Goal: Use online tool/utility: Utilize a website feature to perform a specific function

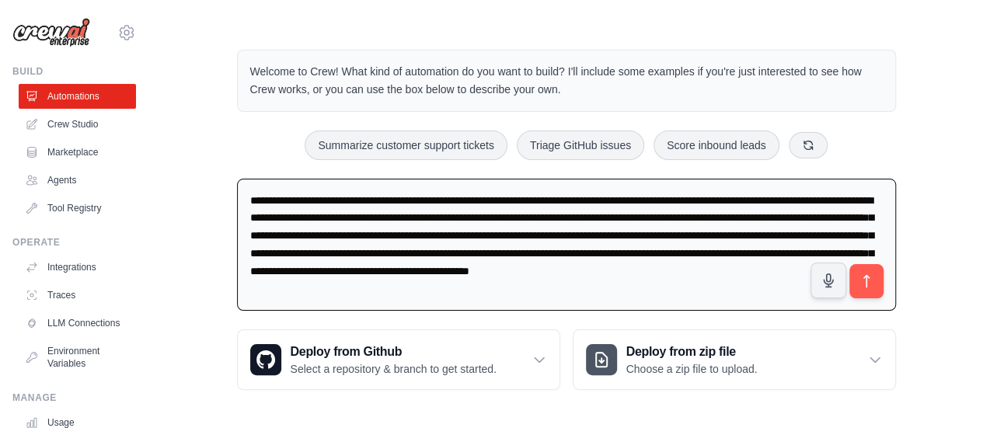
type textarea "**********"
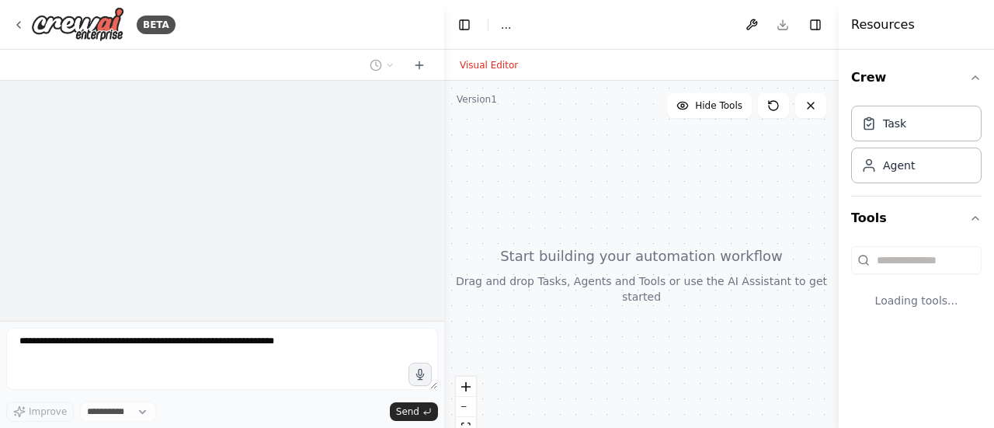
select select "****"
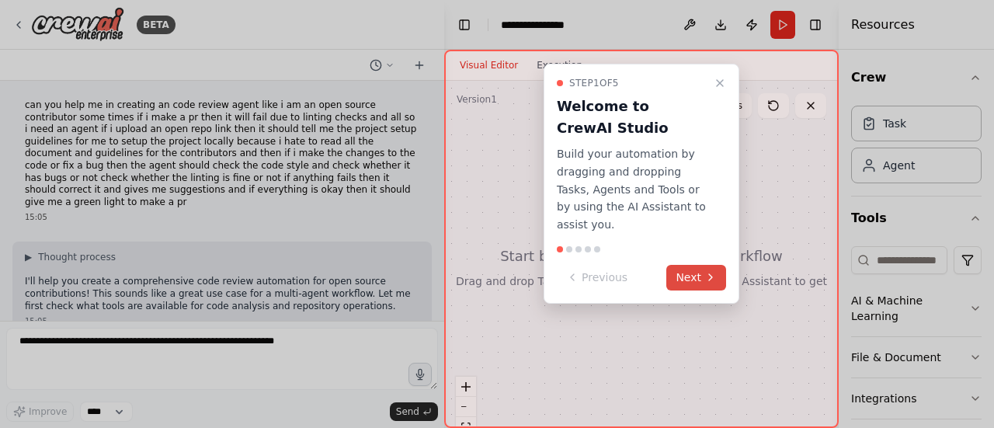
scroll to position [48, 0]
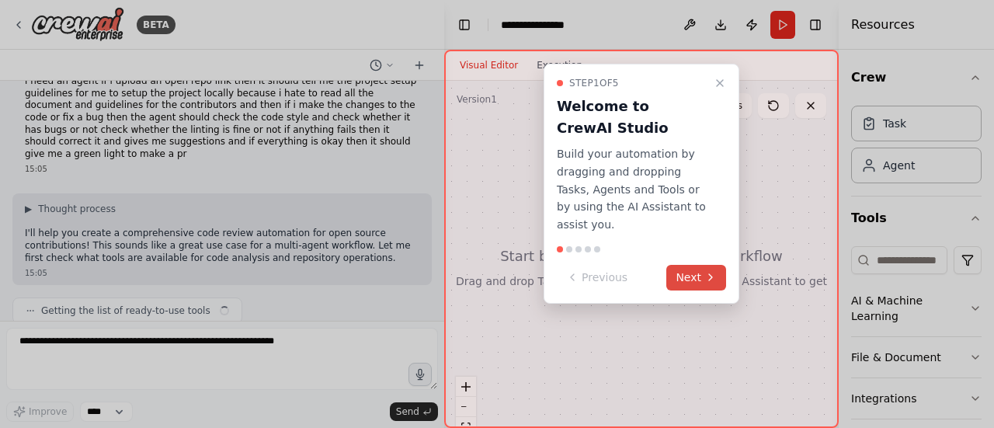
click at [688, 265] on button "Next" at bounding box center [697, 278] width 60 height 26
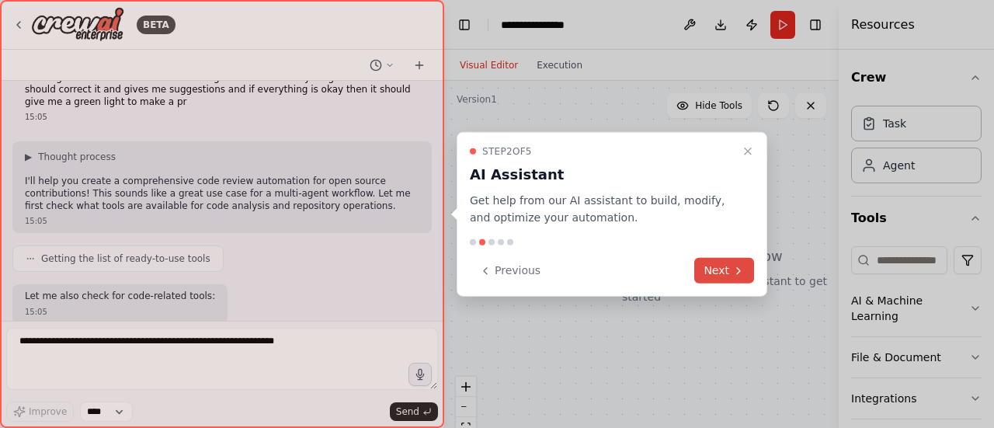
scroll to position [179, 0]
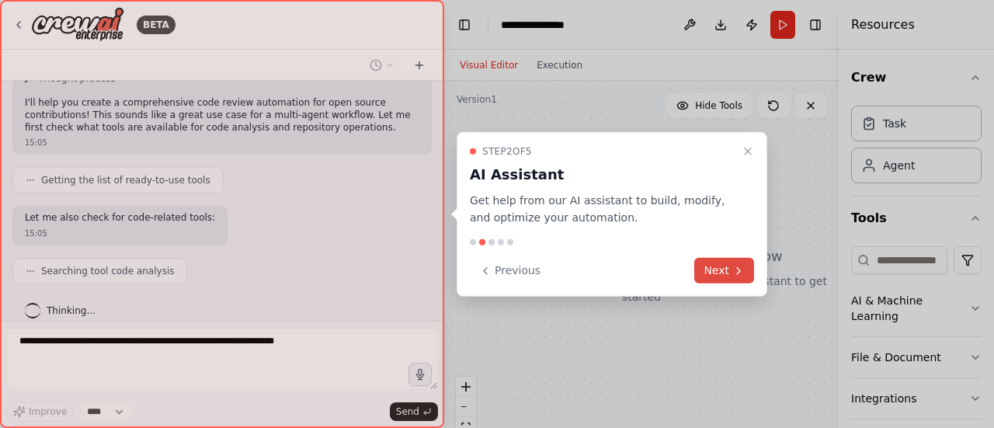
click at [726, 266] on button "Next" at bounding box center [724, 271] width 60 height 26
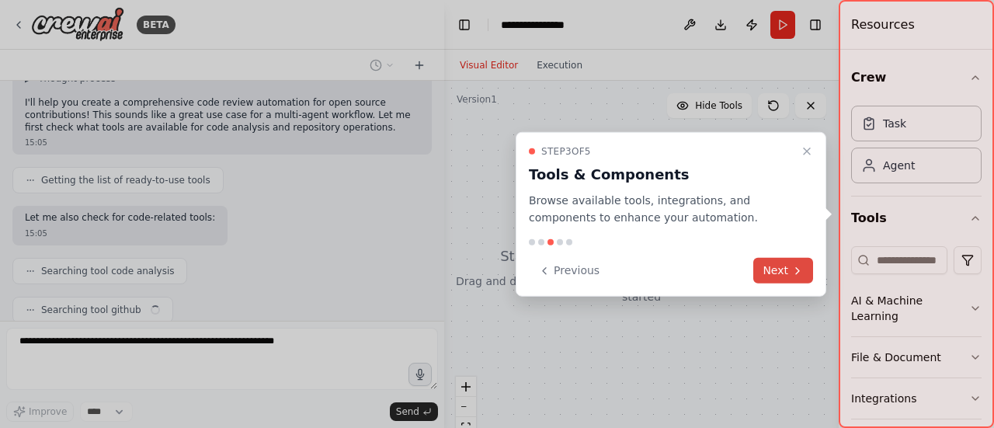
scroll to position [218, 0]
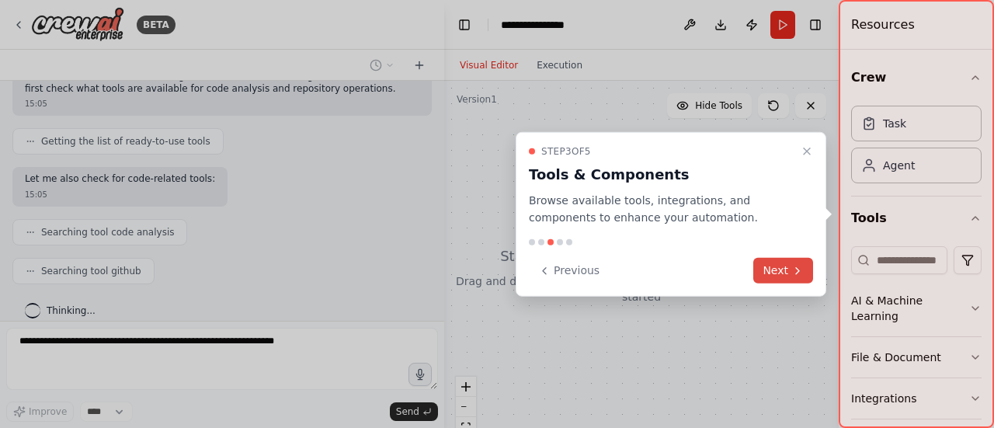
click at [771, 266] on button "Next" at bounding box center [784, 271] width 60 height 26
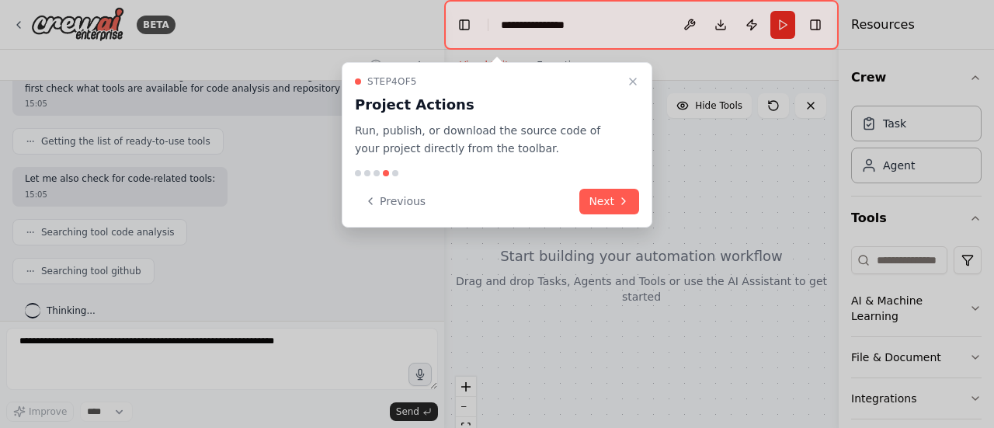
scroll to position [256, 0]
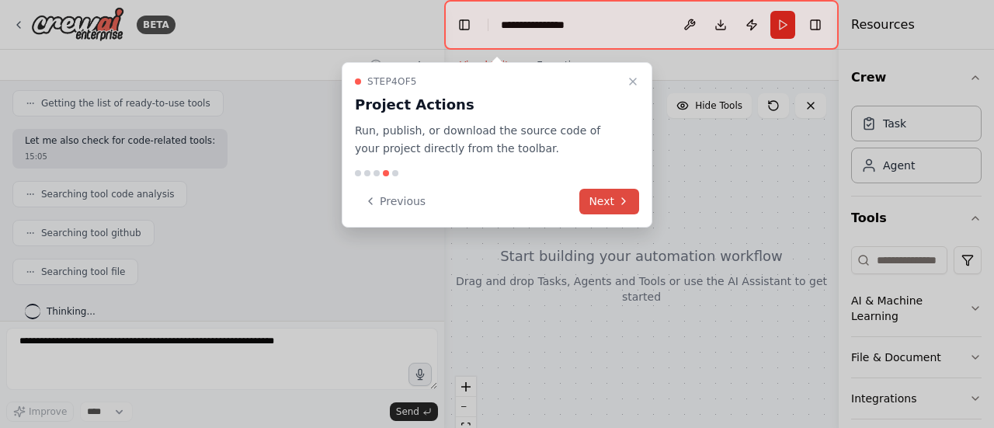
click at [614, 204] on button "Next" at bounding box center [609, 202] width 60 height 26
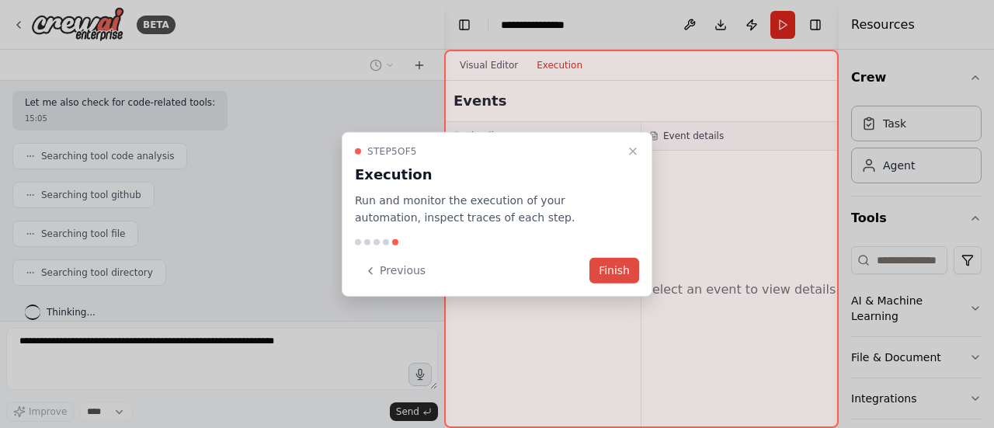
scroll to position [332, 0]
click at [623, 270] on button "Finish" at bounding box center [615, 271] width 50 height 26
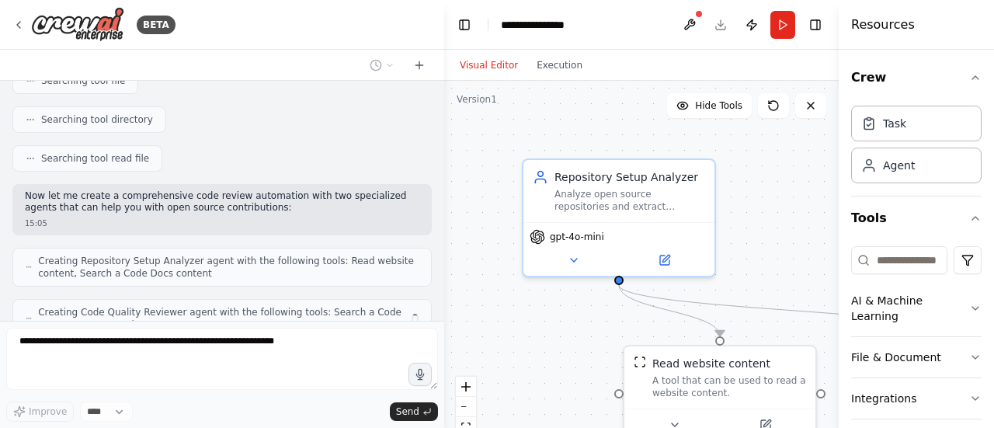
scroll to position [497, 0]
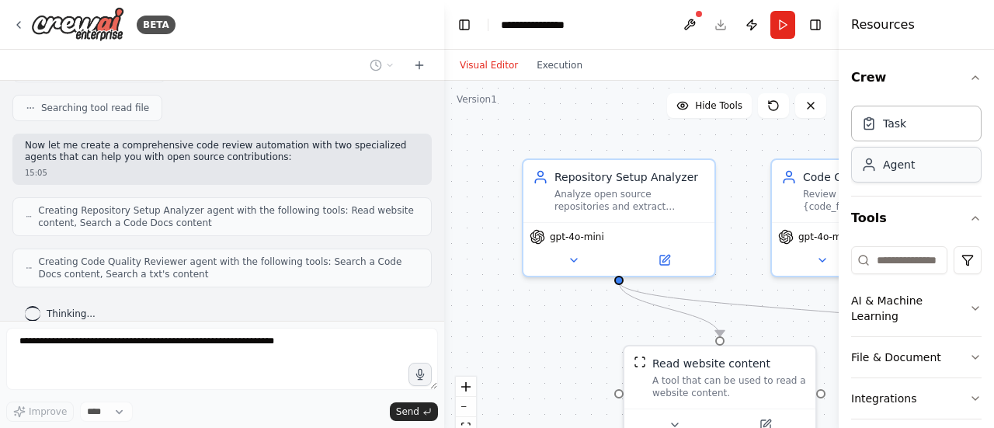
drag, startPoint x: 839, startPoint y: 183, endPoint x: 911, endPoint y: 179, distance: 72.3
click at [911, 179] on div "Resources Crew Task Agent Tools AI & Machine Learning File & Document Integrati…" at bounding box center [916, 214] width 155 height 428
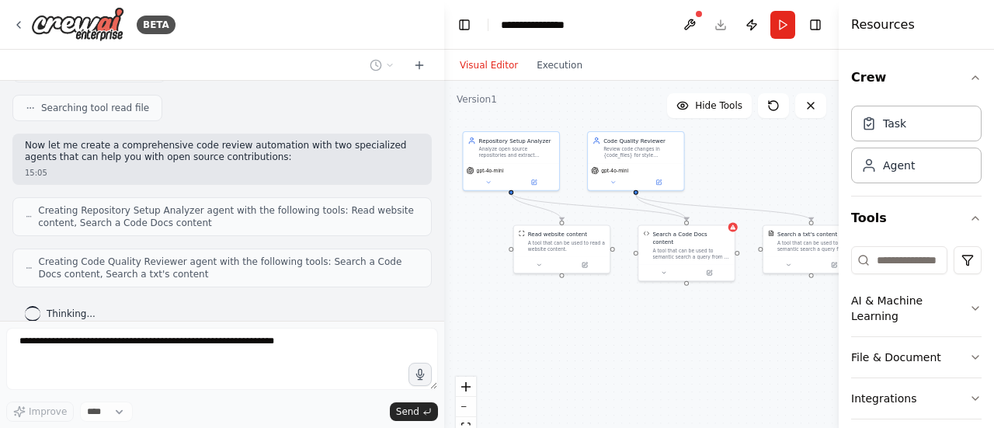
scroll to position [587, 0]
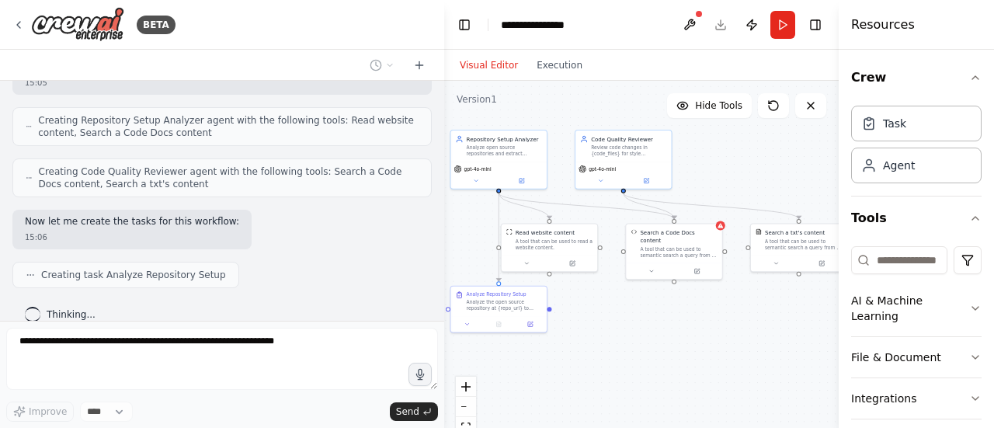
drag, startPoint x: 757, startPoint y: 360, endPoint x: 578, endPoint y: 330, distance: 181.1
click at [578, 330] on div ".deletable-edge-delete-btn { width: 20px; height: 20px; border: 0px solid #ffff…" at bounding box center [641, 275] width 395 height 388
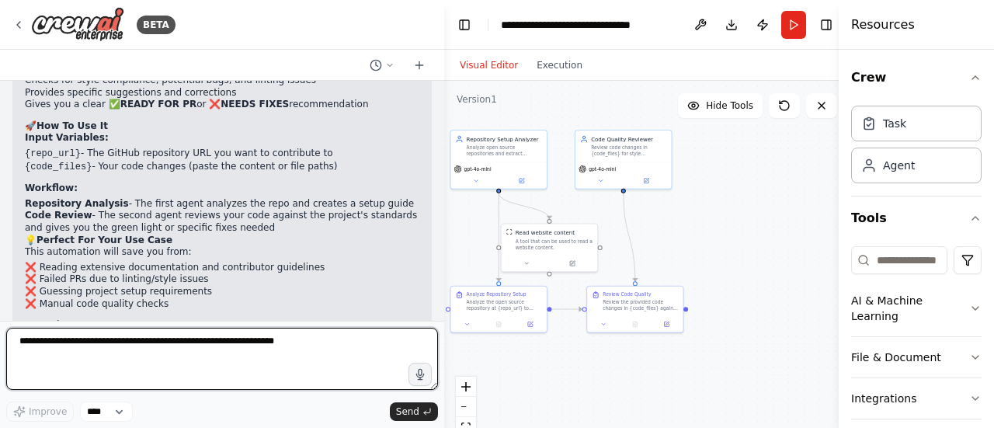
scroll to position [1725, 0]
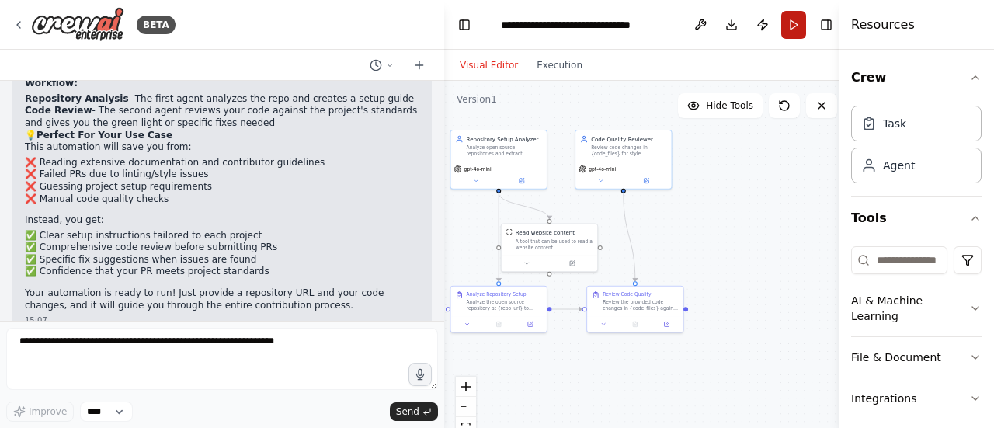
click at [794, 20] on button "Run" at bounding box center [793, 25] width 25 height 28
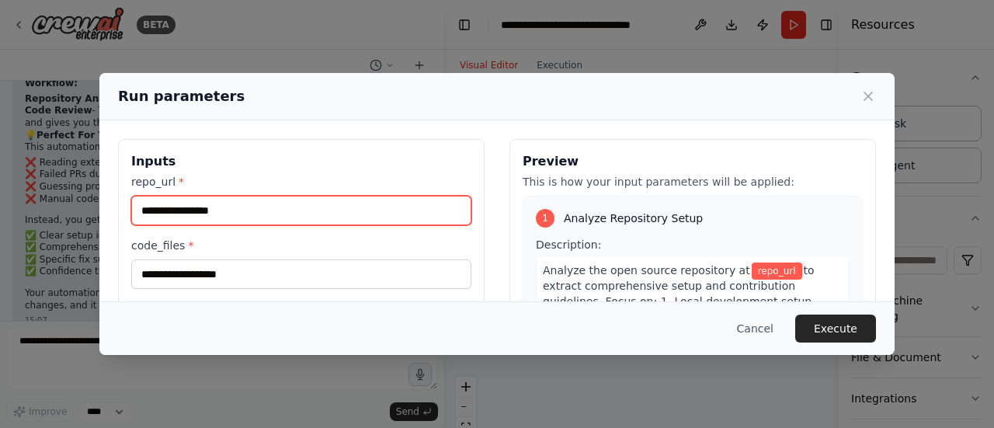
click at [309, 213] on input "repo_url *" at bounding box center [301, 211] width 340 height 30
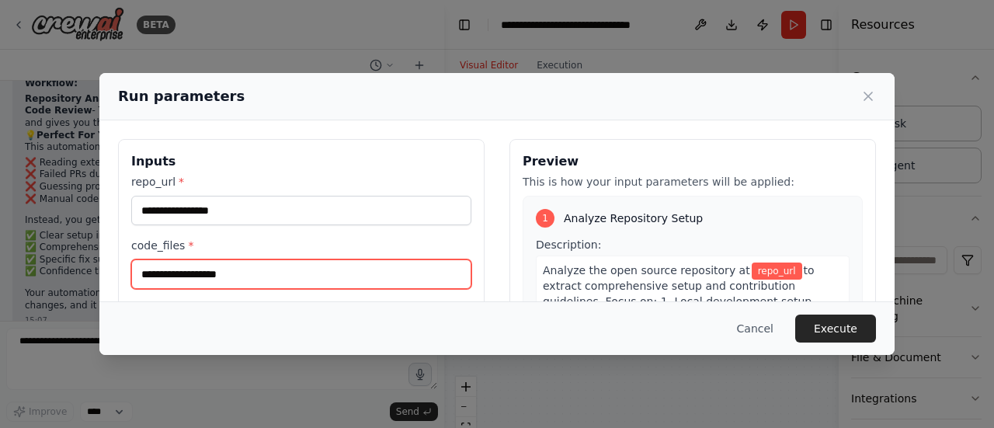
click at [249, 276] on input "code_files *" at bounding box center [301, 274] width 340 height 30
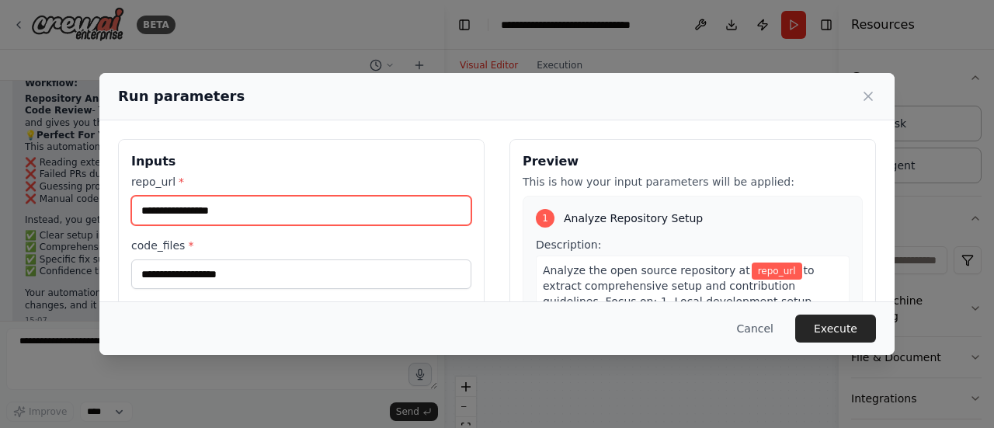
click at [277, 204] on input "repo_url *" at bounding box center [301, 211] width 340 height 30
paste input "**********"
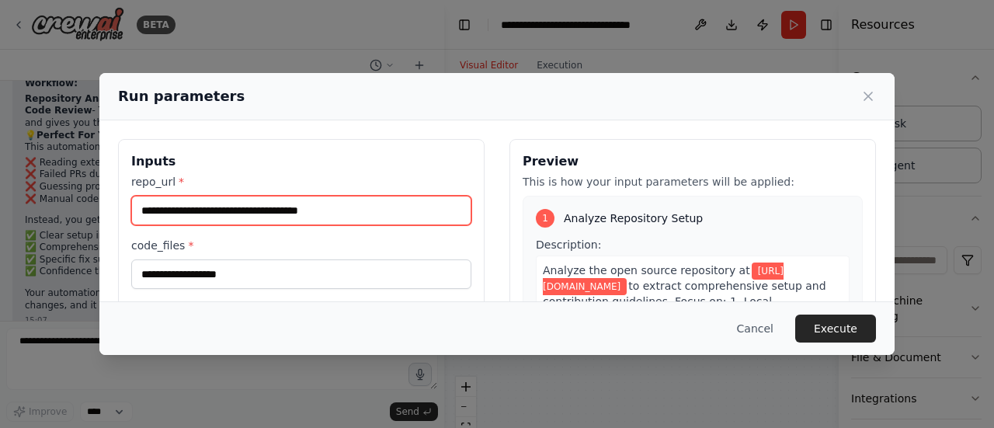
type input "**********"
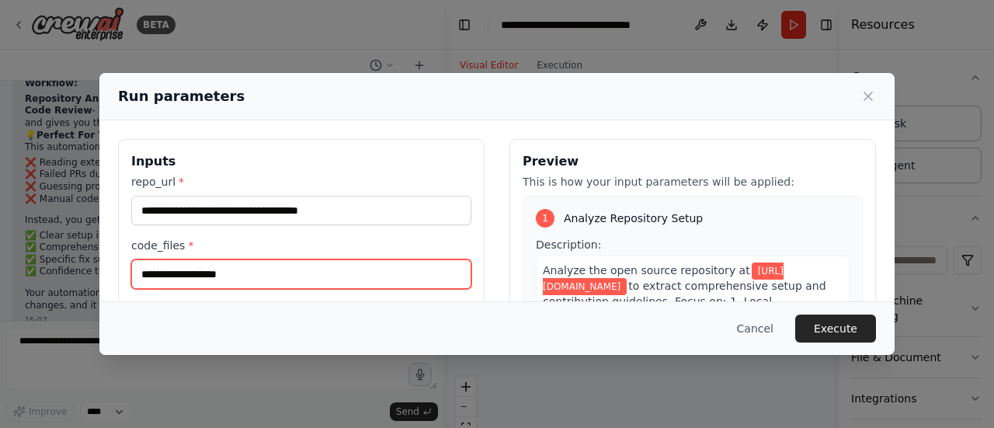
click at [231, 273] on input "code_files *" at bounding box center [301, 274] width 340 height 30
paste input "**********"
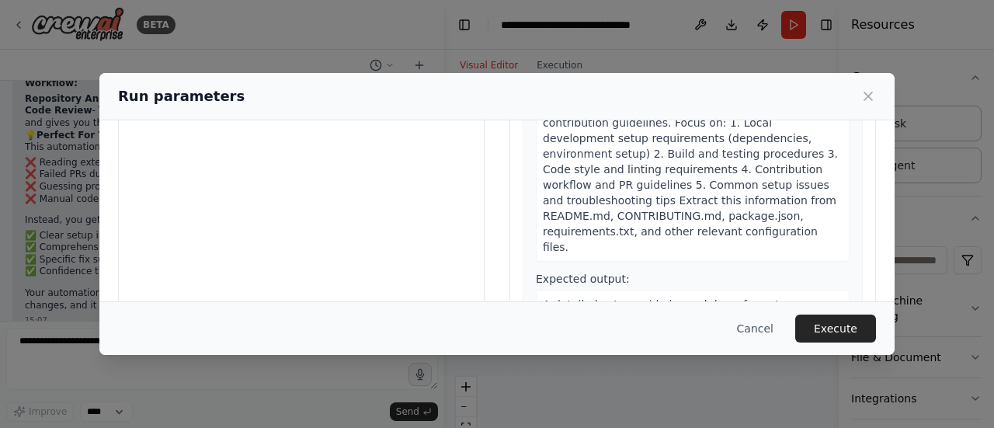
scroll to position [222, 0]
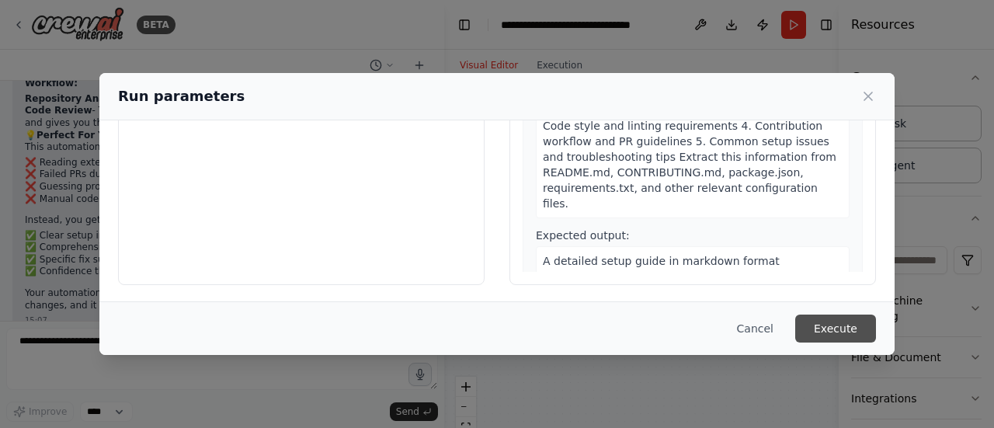
type input "**********"
click at [831, 329] on button "Execute" at bounding box center [835, 329] width 81 height 28
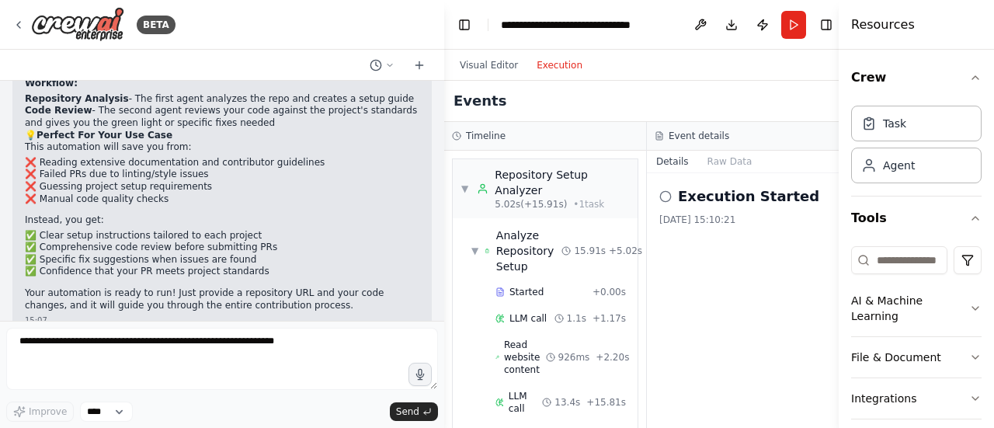
click at [555, 67] on button "Execution" at bounding box center [559, 65] width 64 height 19
click at [566, 193] on div "Repository Setup Analyzer" at bounding box center [562, 182] width 135 height 31
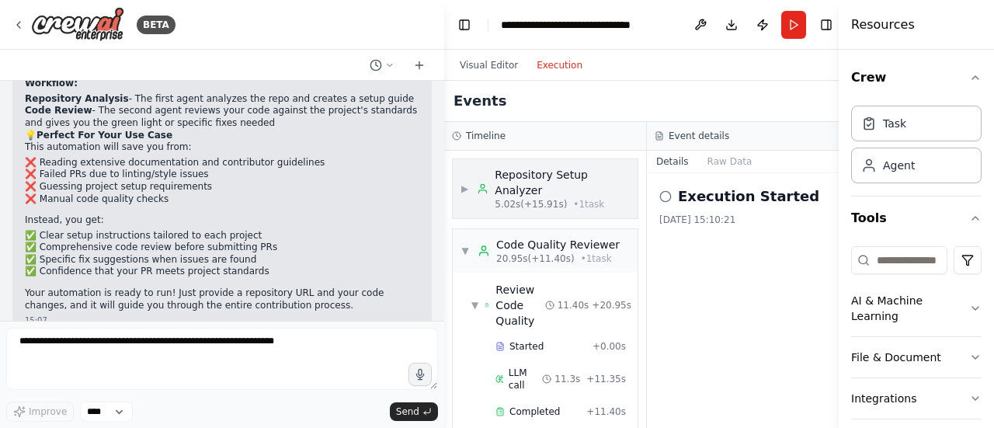
click at [566, 193] on div "Repository Setup Analyzer" at bounding box center [562, 182] width 135 height 31
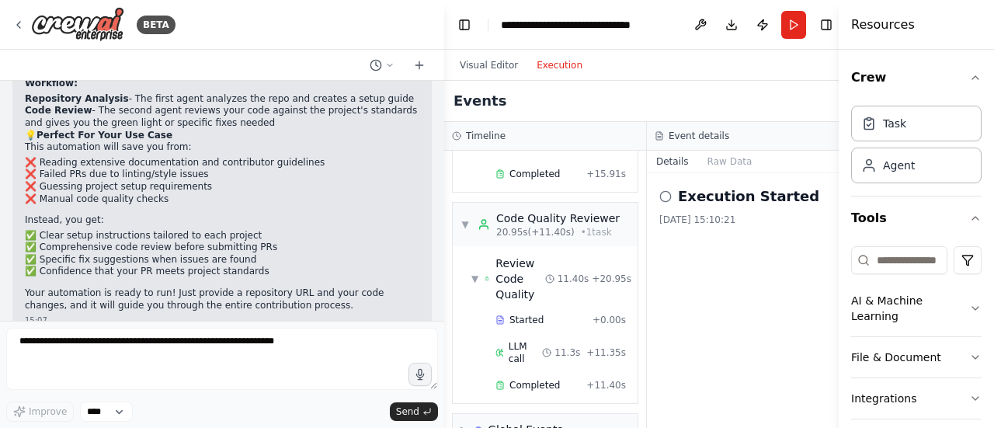
scroll to position [264, 0]
click at [546, 271] on icon at bounding box center [549, 275] width 9 height 9
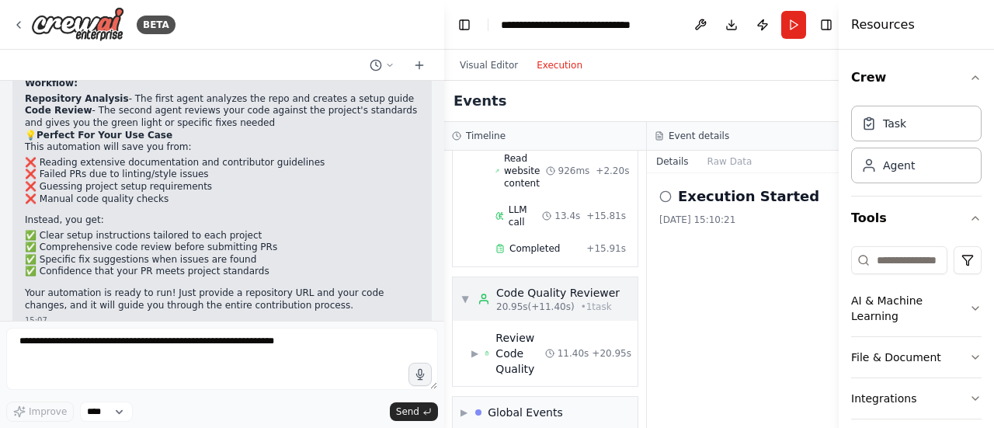
click at [541, 285] on div "Code Quality Reviewer" at bounding box center [558, 293] width 124 height 16
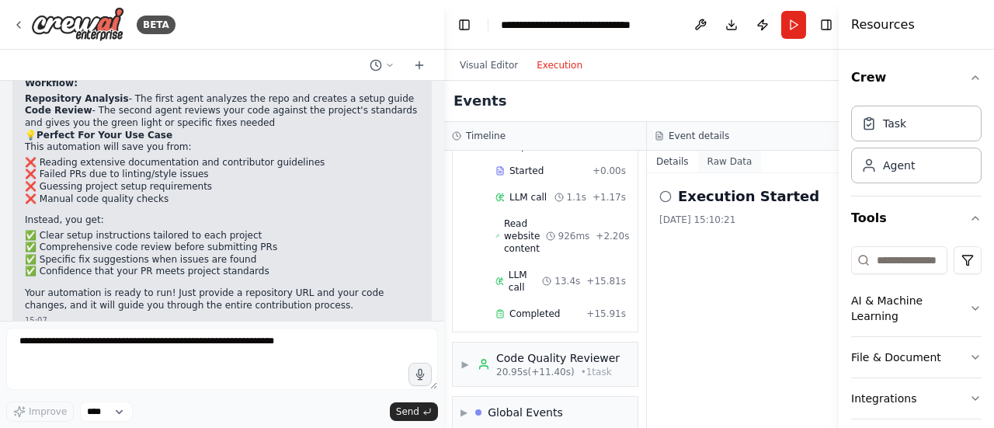
click at [731, 161] on button "Raw Data" at bounding box center [730, 162] width 64 height 22
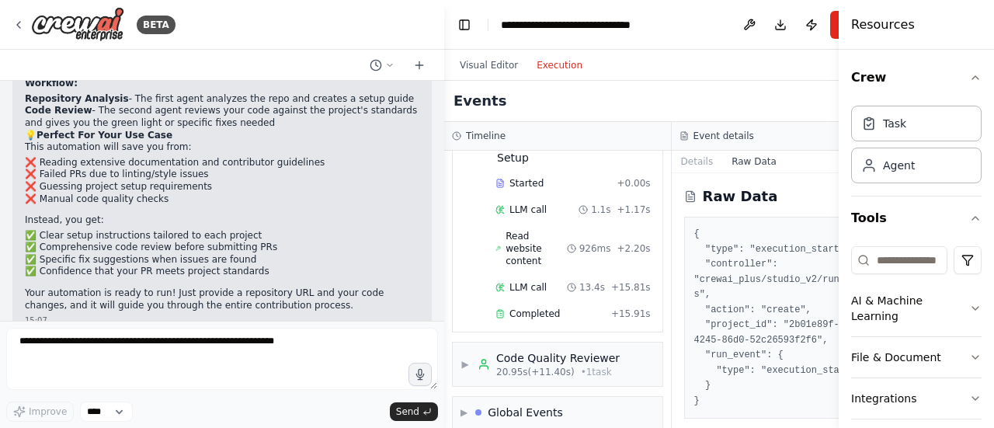
scroll to position [2, 0]
click at [477, 75] on div "Visual Editor Execution" at bounding box center [521, 65] width 141 height 31
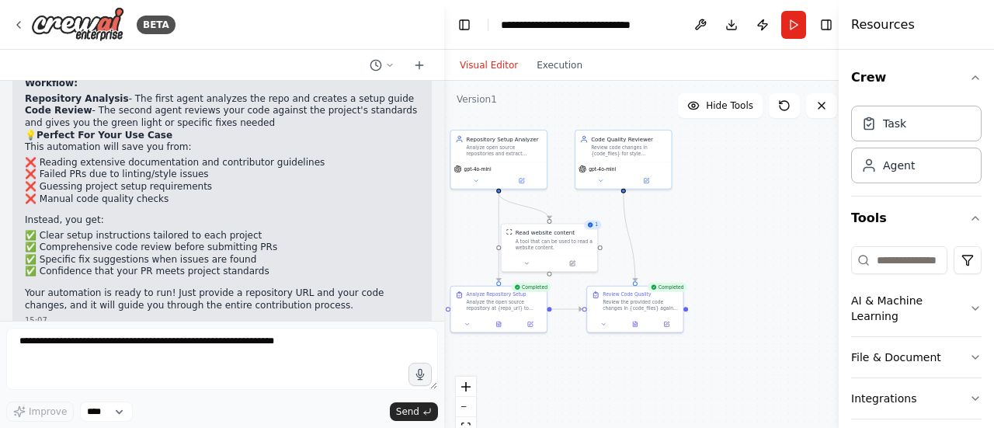
click at [489, 68] on button "Visual Editor" at bounding box center [489, 65] width 77 height 19
click at [731, 30] on button "Download" at bounding box center [731, 25] width 25 height 28
